Goal: Task Accomplishment & Management: Complete application form

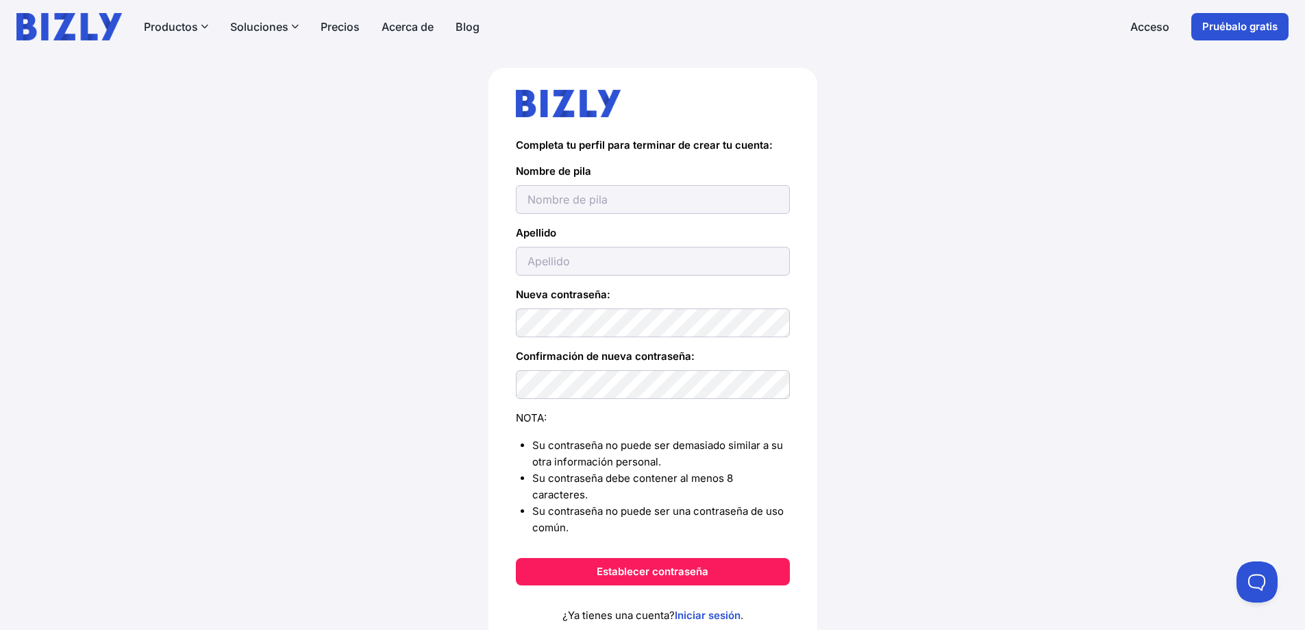
scroll to position [104, 0]
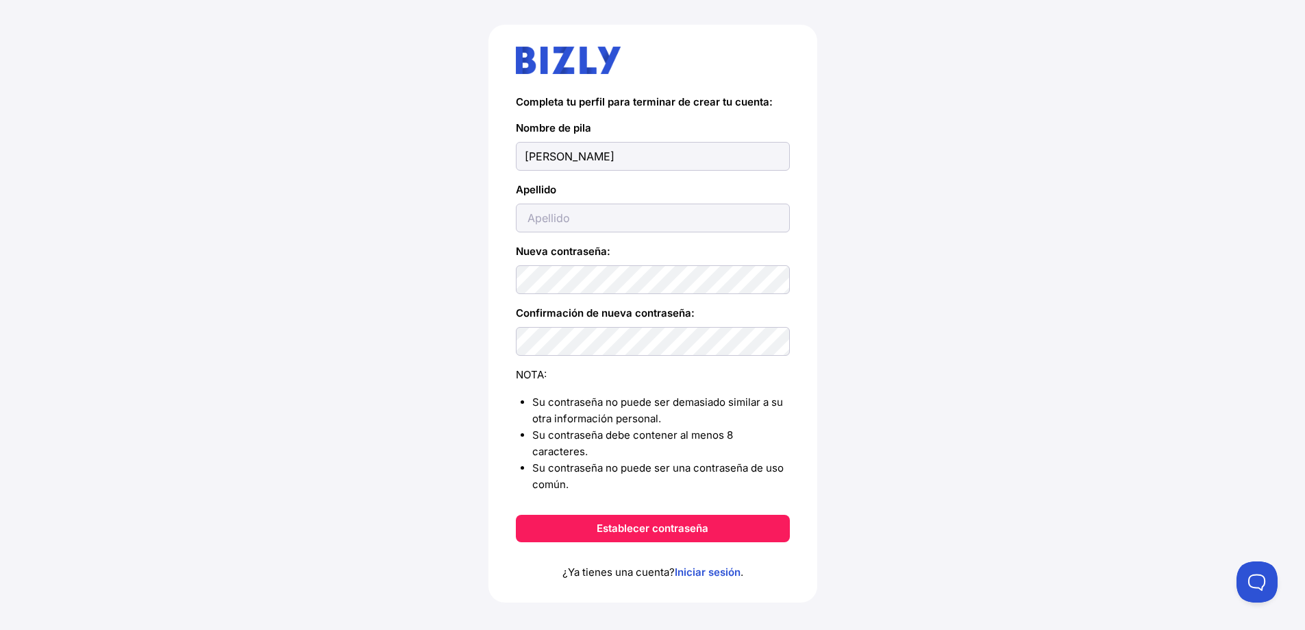
type input "Joaquin"
type input "Sanmiguel"
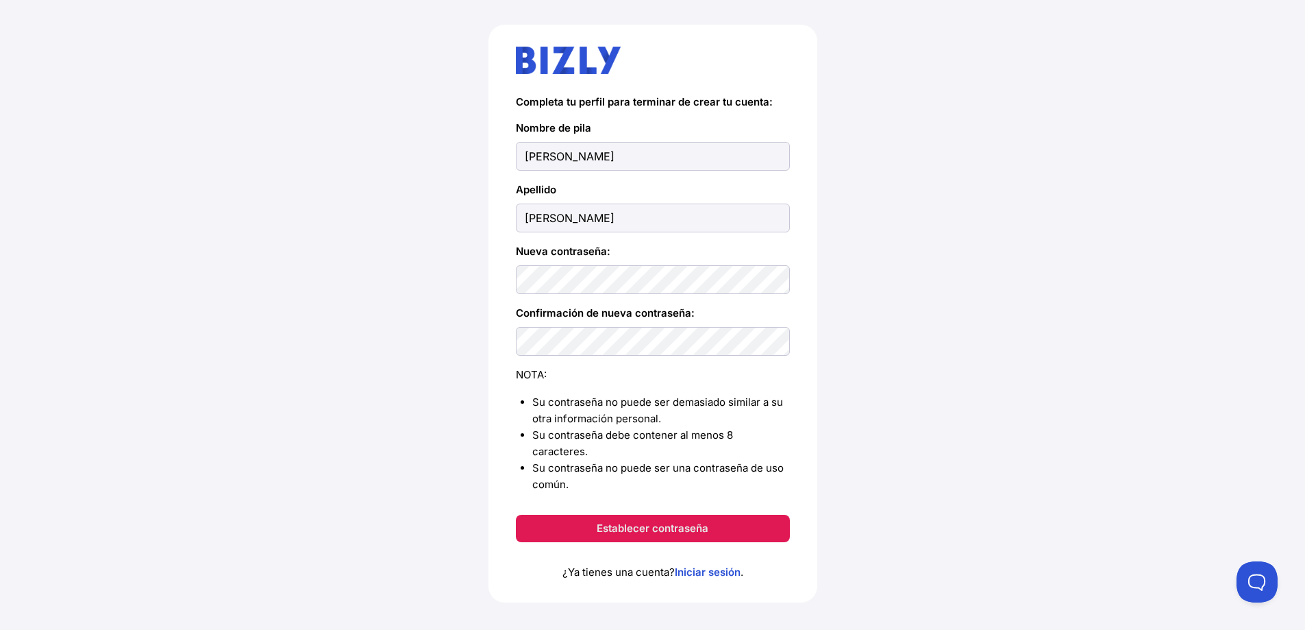
click at [647, 521] on font "Establecer contraseña" at bounding box center [653, 527] width 112 height 13
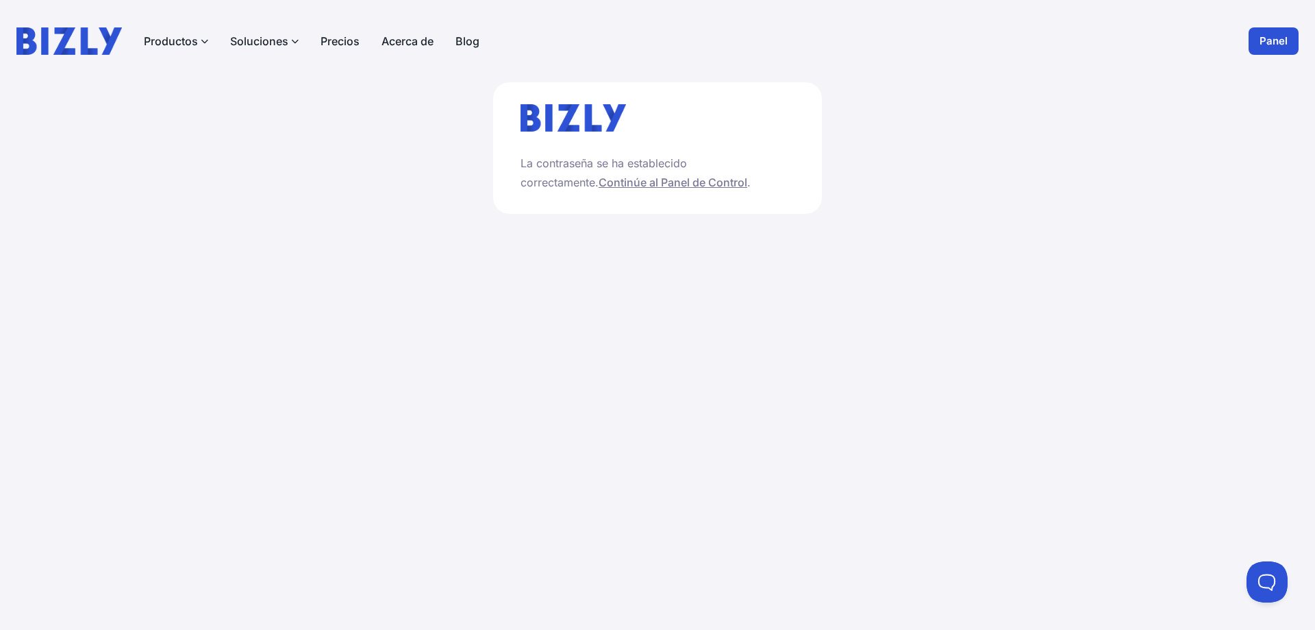
click at [599, 184] on font "Continúe al Panel de Control" at bounding box center [673, 182] width 149 height 14
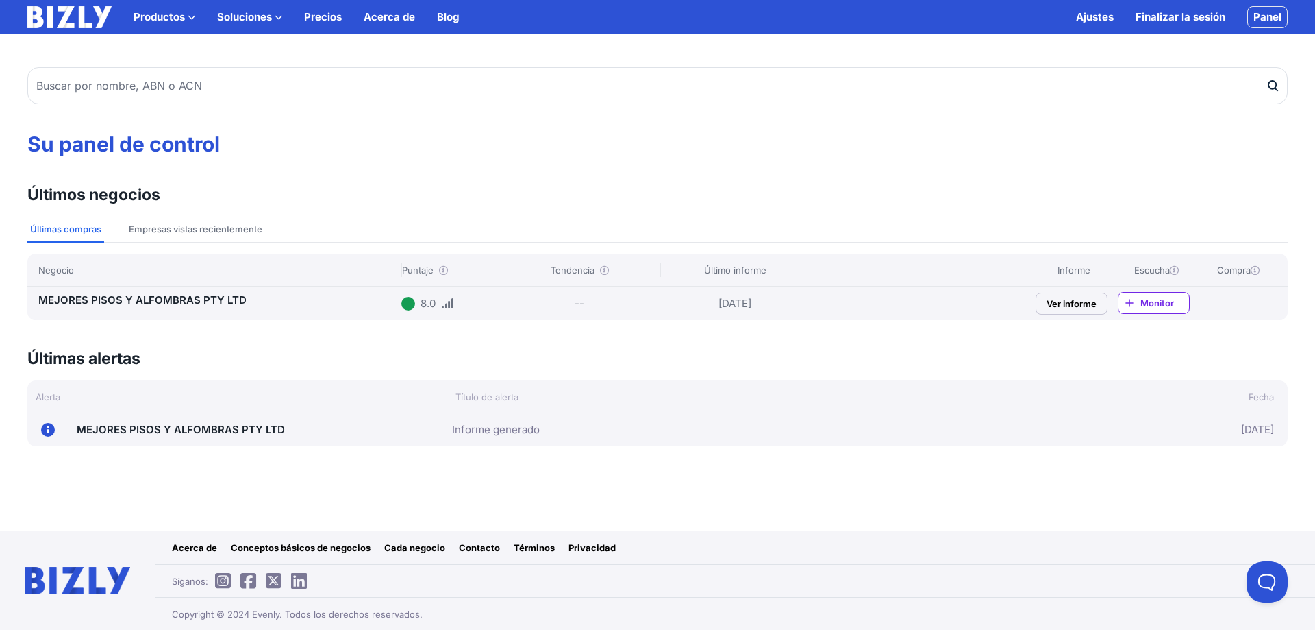
click at [1080, 303] on font "Ver informe" at bounding box center [1072, 303] width 50 height 11
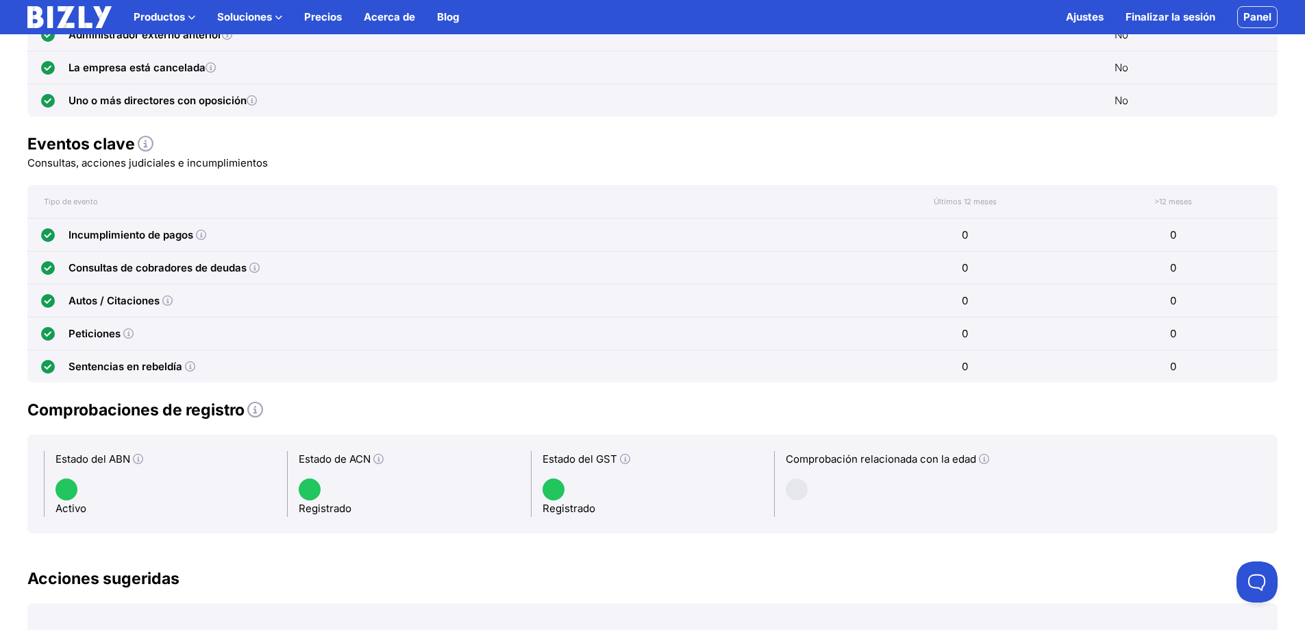
scroll to position [620, 0]
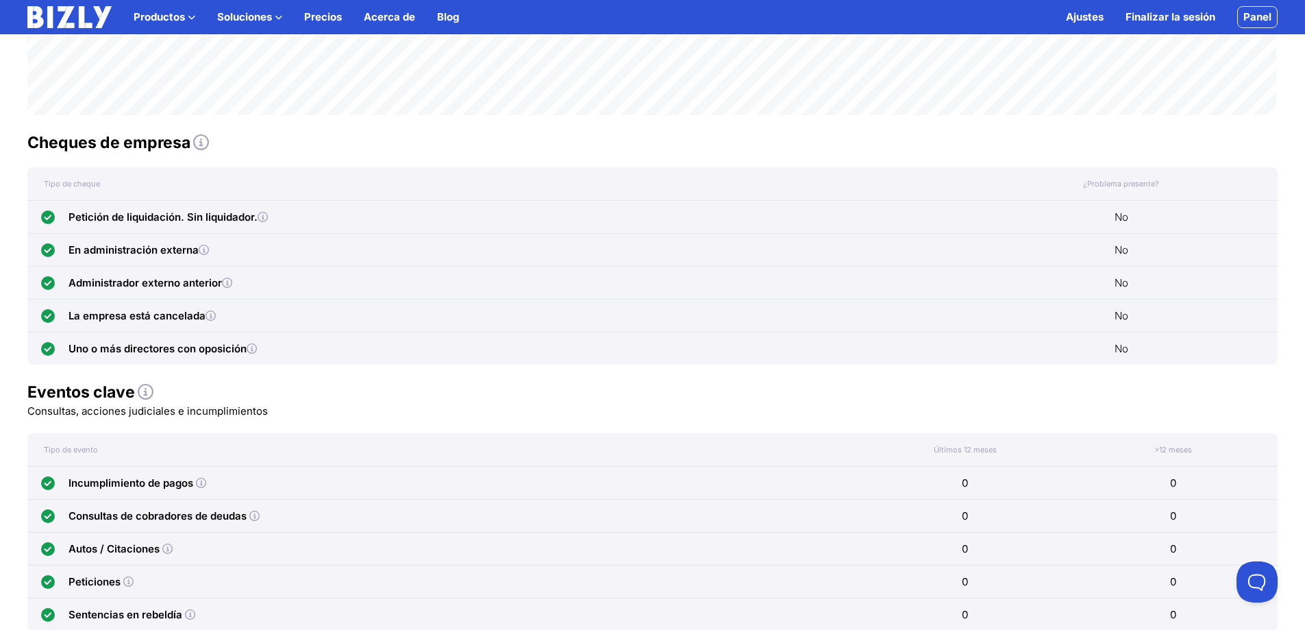
click at [212, 316] on icon at bounding box center [211, 315] width 10 height 10
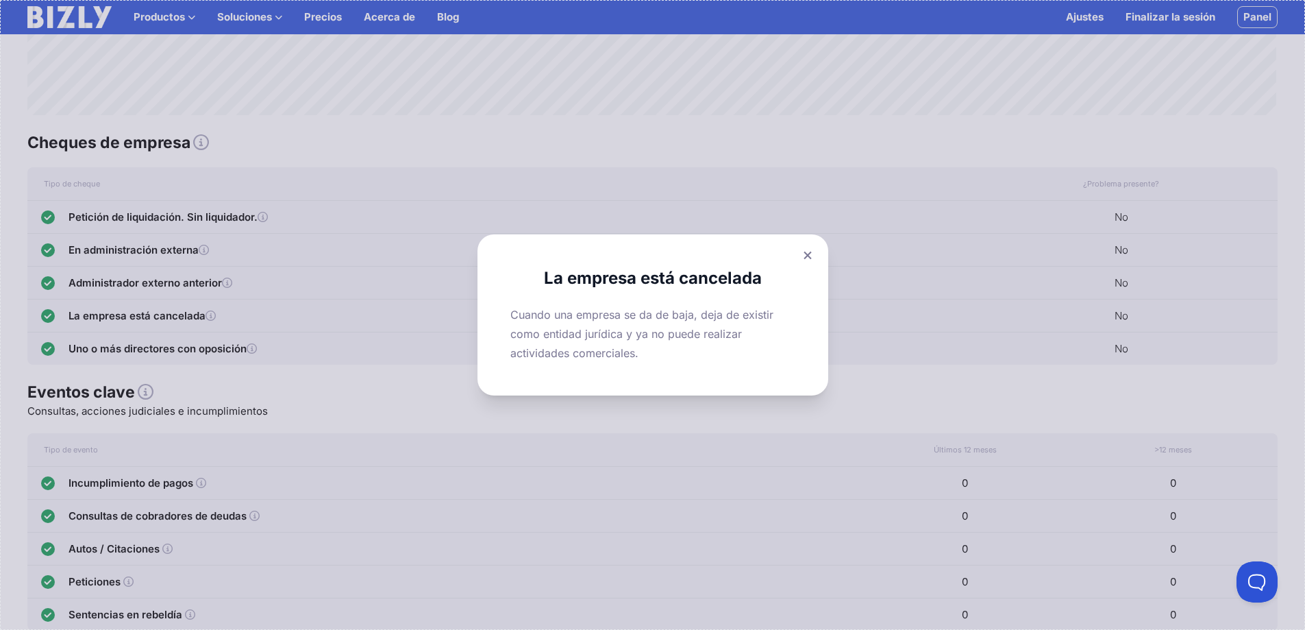
click at [812, 251] on icon at bounding box center [808, 255] width 8 height 9
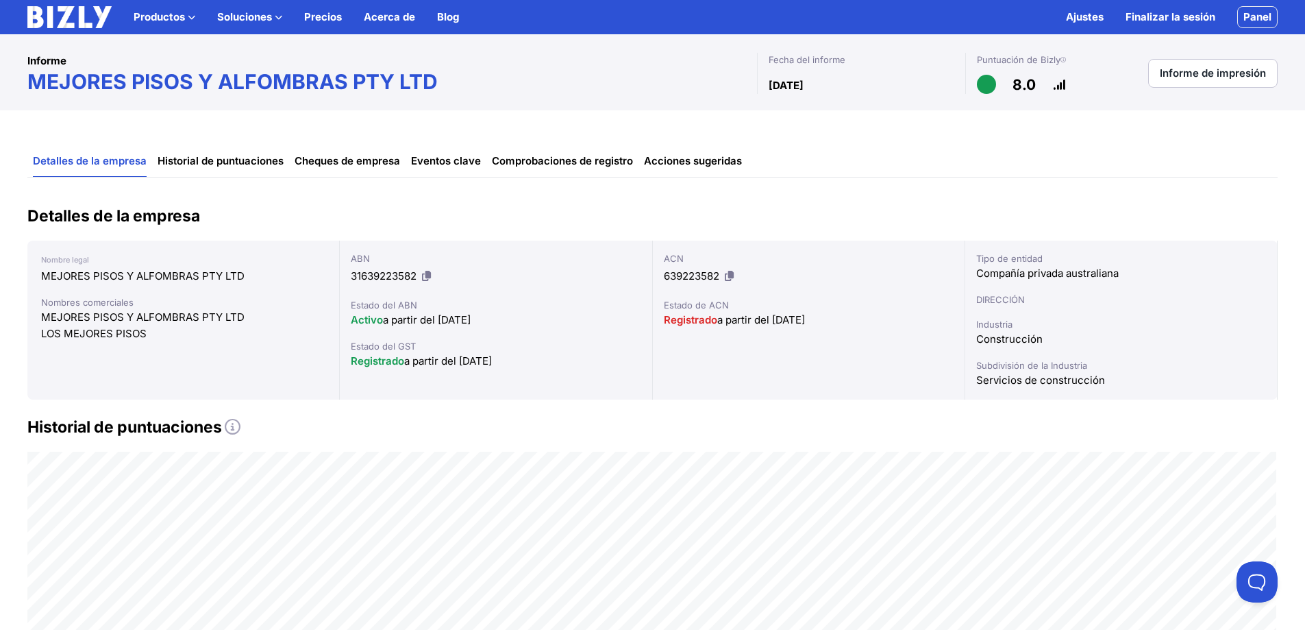
scroll to position [0, 0]
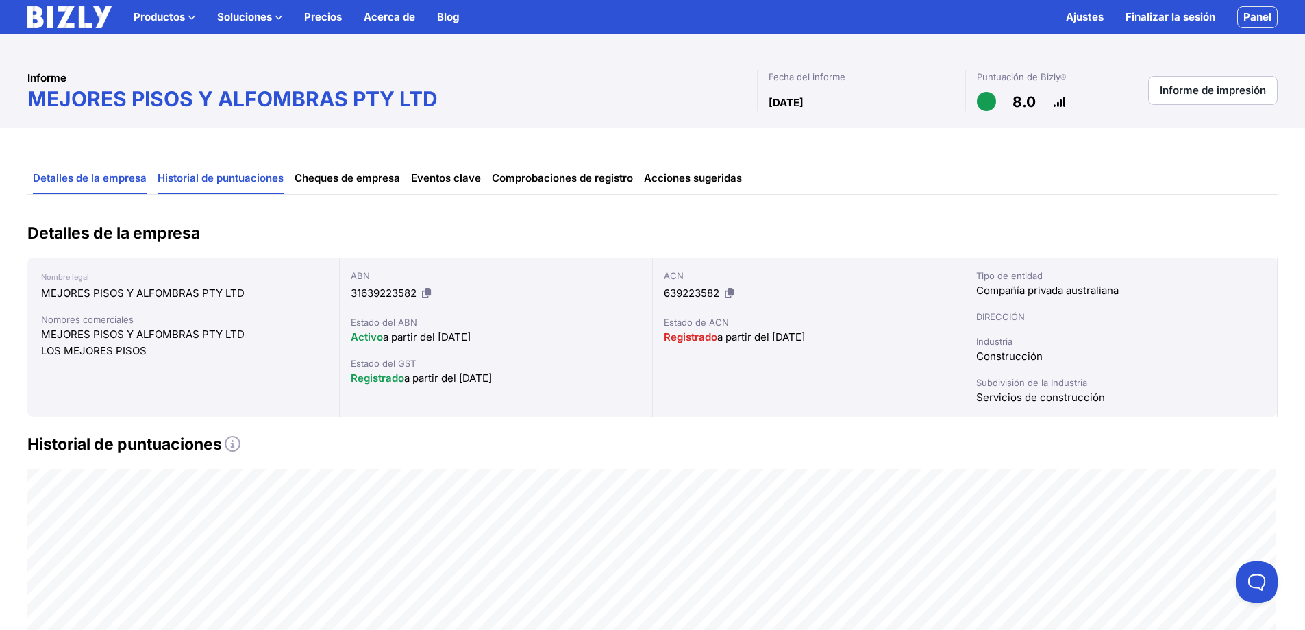
click at [223, 180] on font "Historial de puntuaciones" at bounding box center [221, 177] width 126 height 13
click at [354, 176] on font "Cheques de empresa" at bounding box center [348, 177] width 106 height 13
click at [664, 173] on font "Acciones sugeridas" at bounding box center [693, 177] width 98 height 13
click at [310, 16] on font "Precios" at bounding box center [323, 16] width 38 height 13
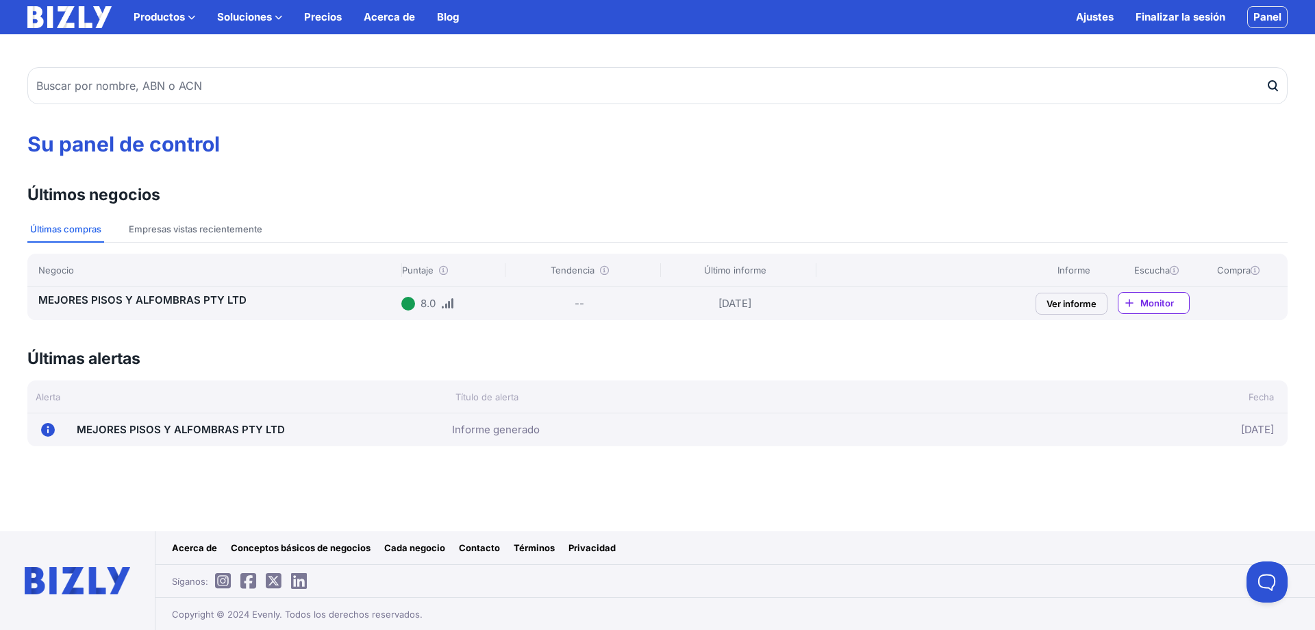
click at [1152, 298] on font "Monitor" at bounding box center [1158, 302] width 34 height 11
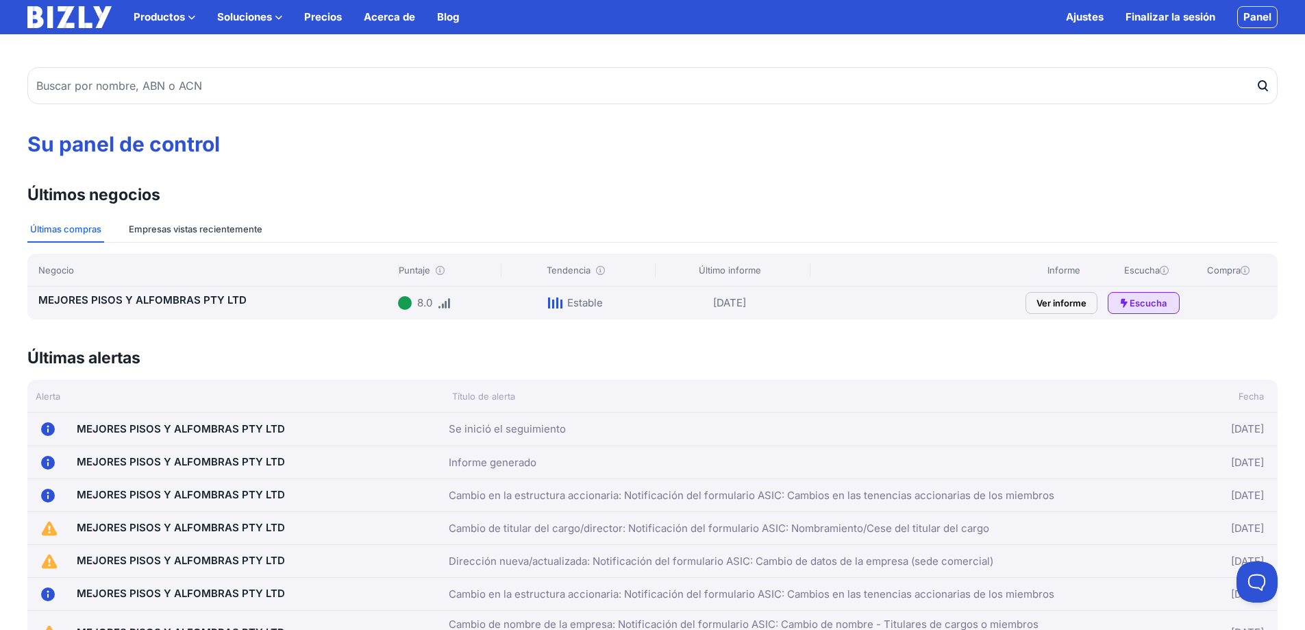
click at [199, 226] on font "Empresas vistas recientemente" at bounding box center [196, 228] width 134 height 11
